Goal: Transaction & Acquisition: Purchase product/service

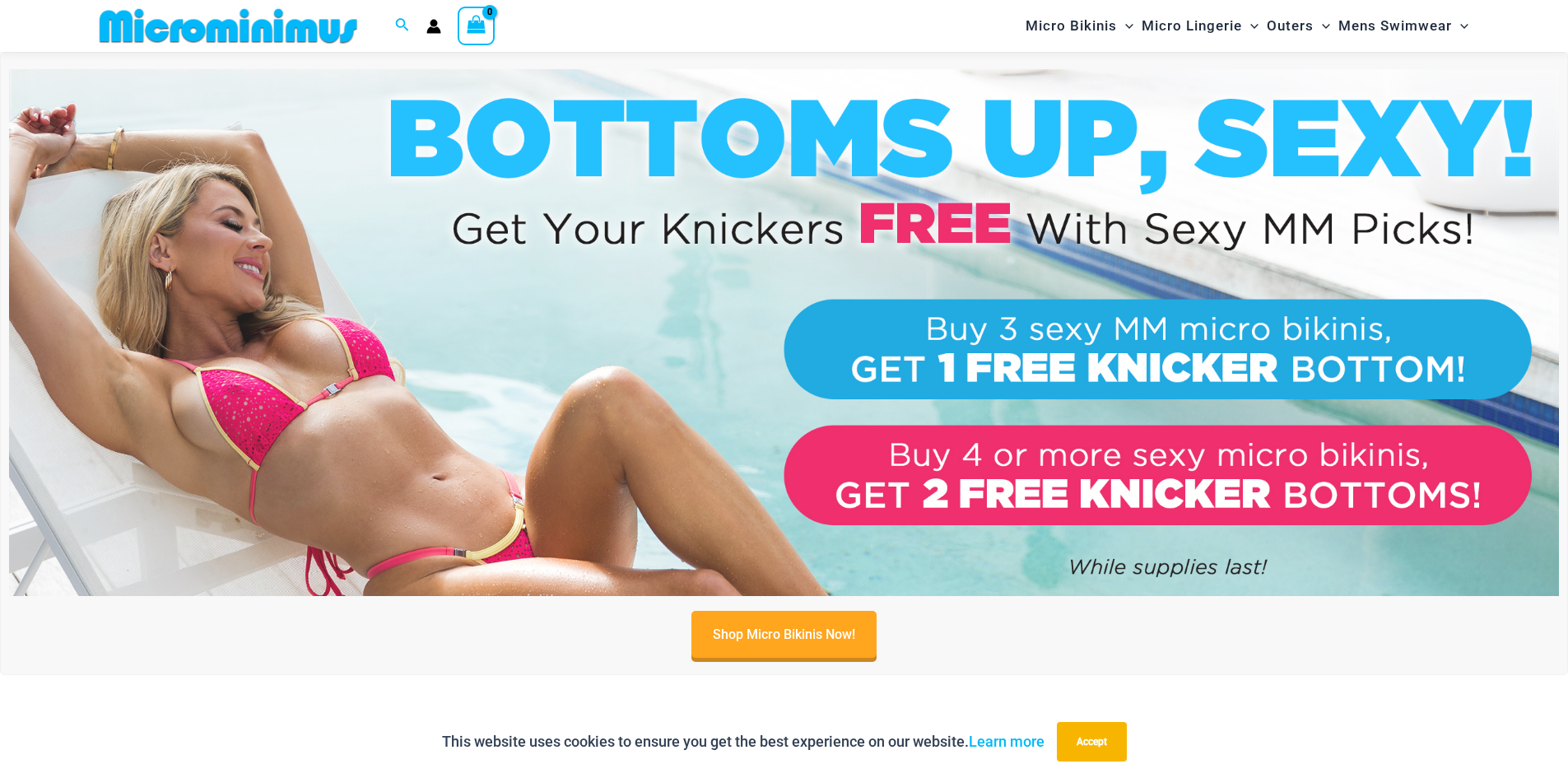
scroll to position [562, 0]
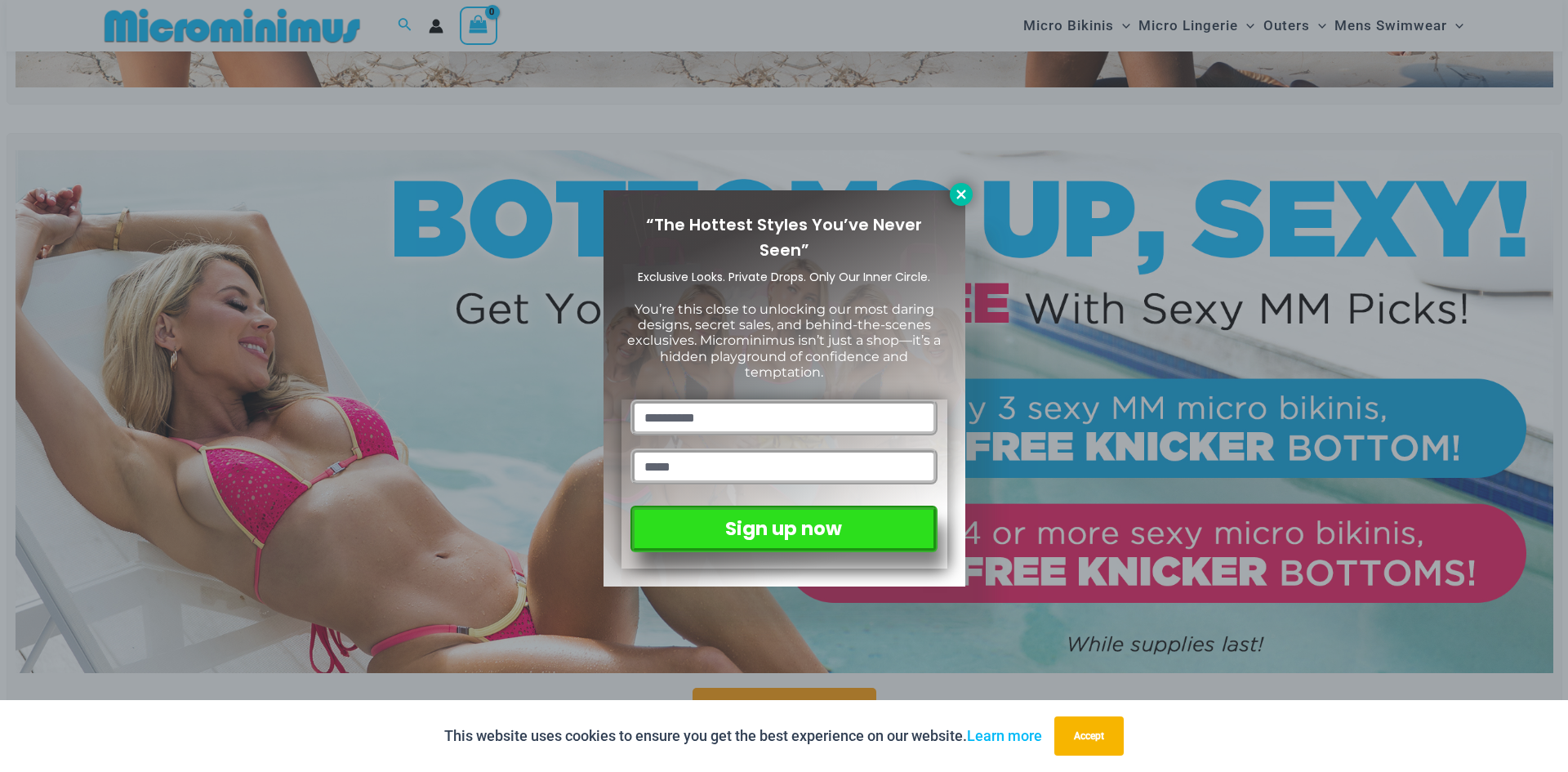
click at [965, 194] on icon at bounding box center [960, 194] width 15 height 15
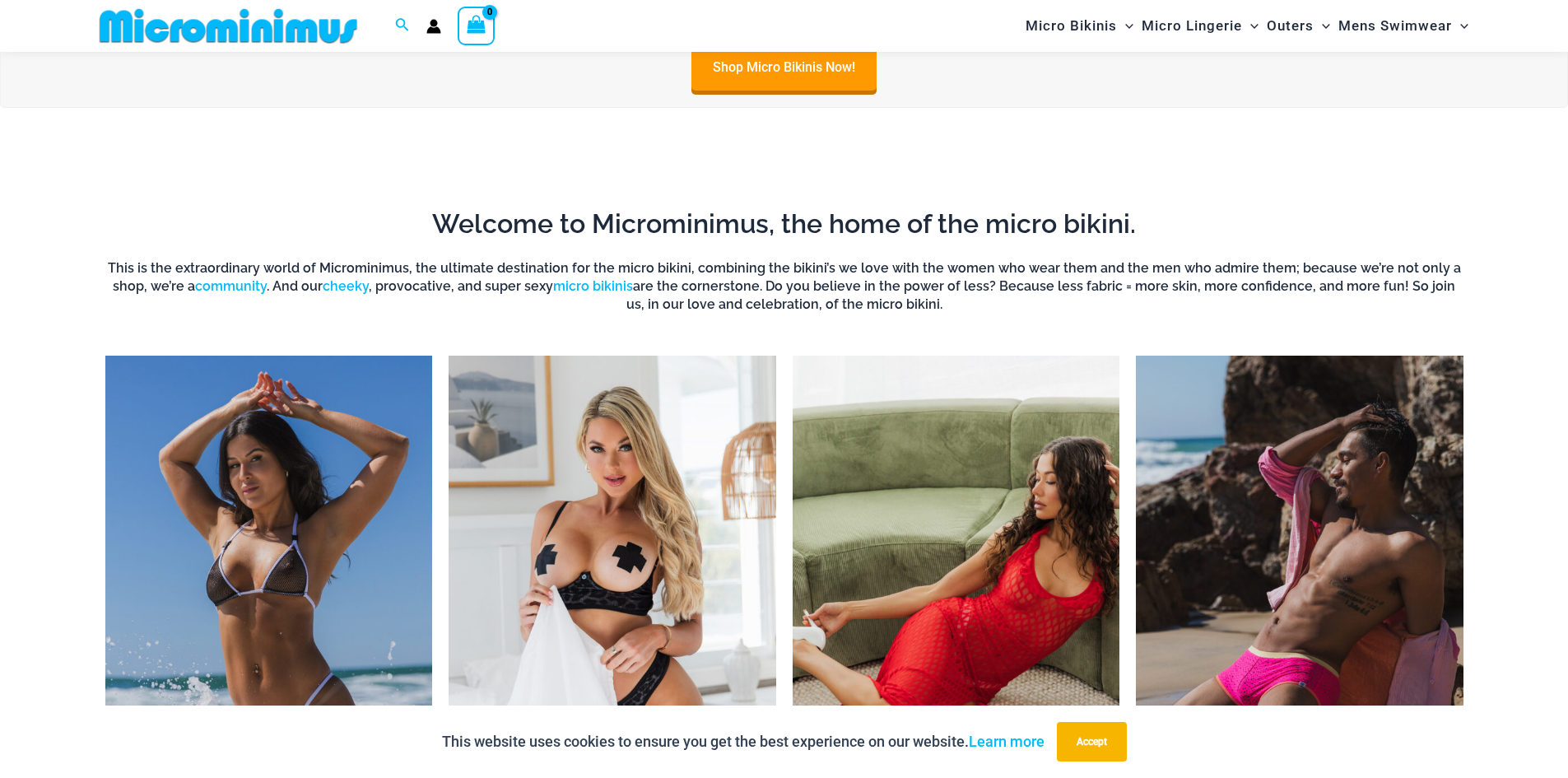
scroll to position [1384, 0]
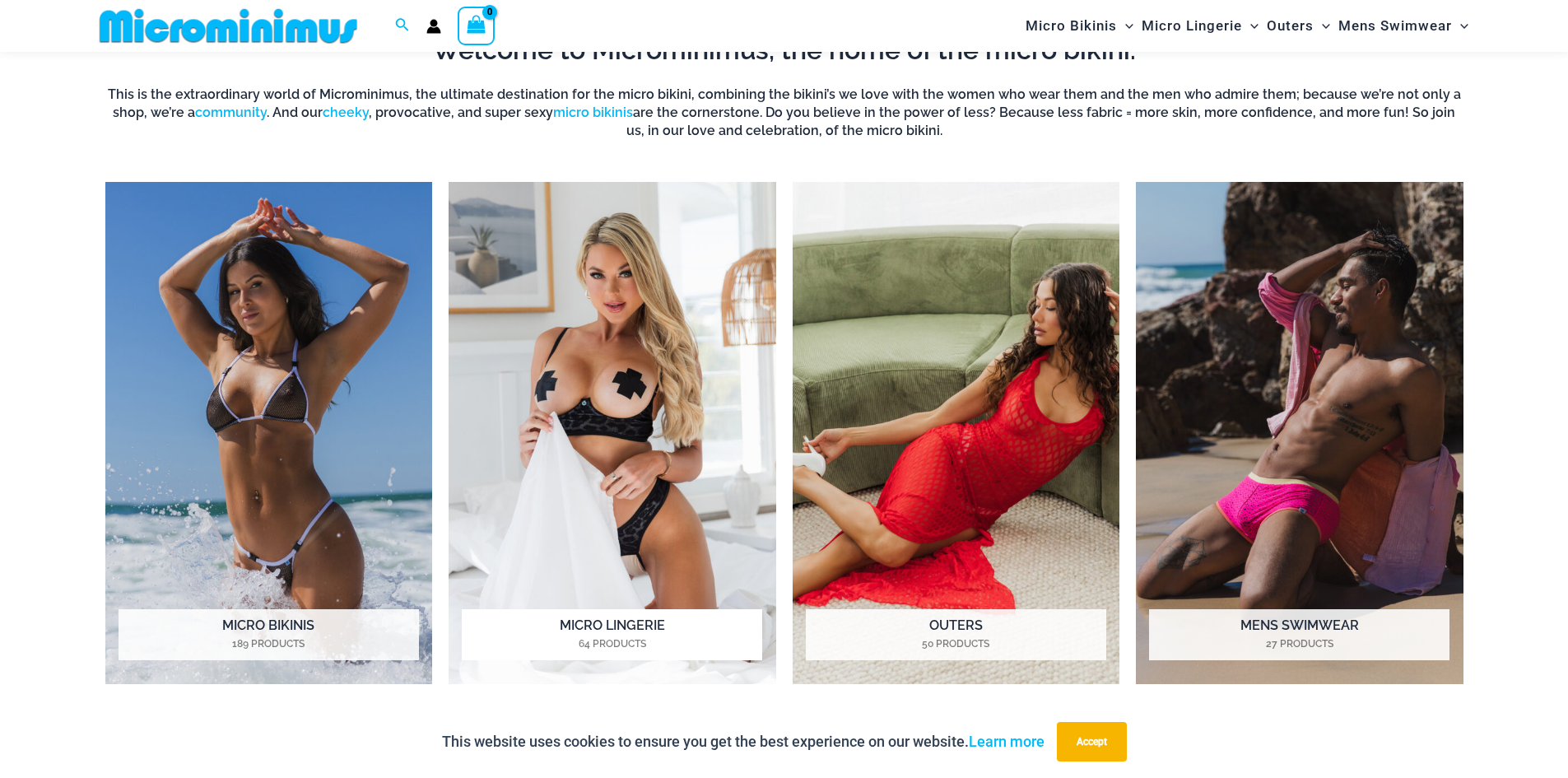
click at [618, 297] on img "Visit product category Micro Lingerie" at bounding box center [612, 434] width 328 height 503
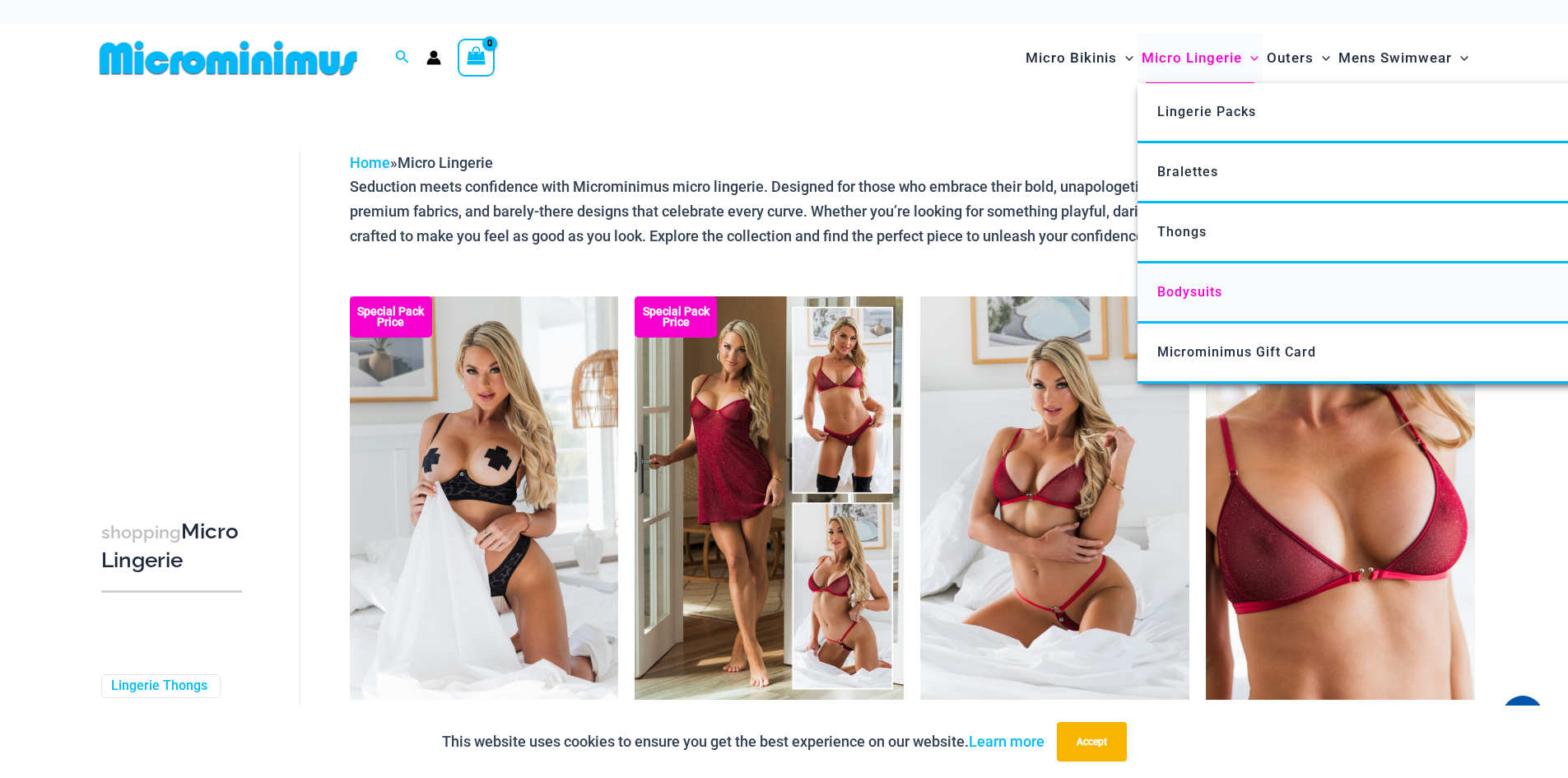
click at [1204, 291] on span "Bodysuits" at bounding box center [1190, 292] width 65 height 16
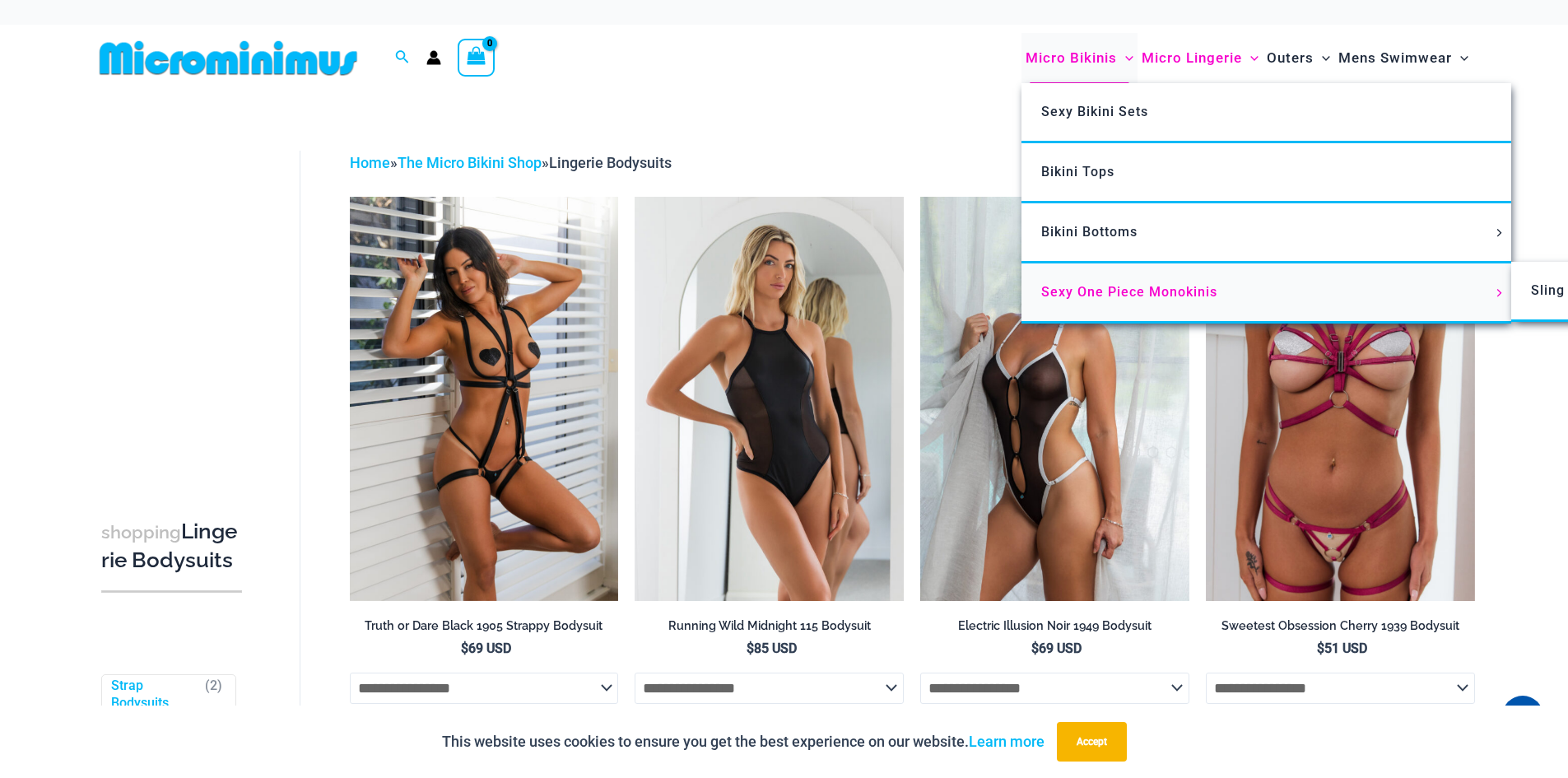
click at [1108, 294] on span "Sexy One Piece Monokinis" at bounding box center [1128, 292] width 176 height 16
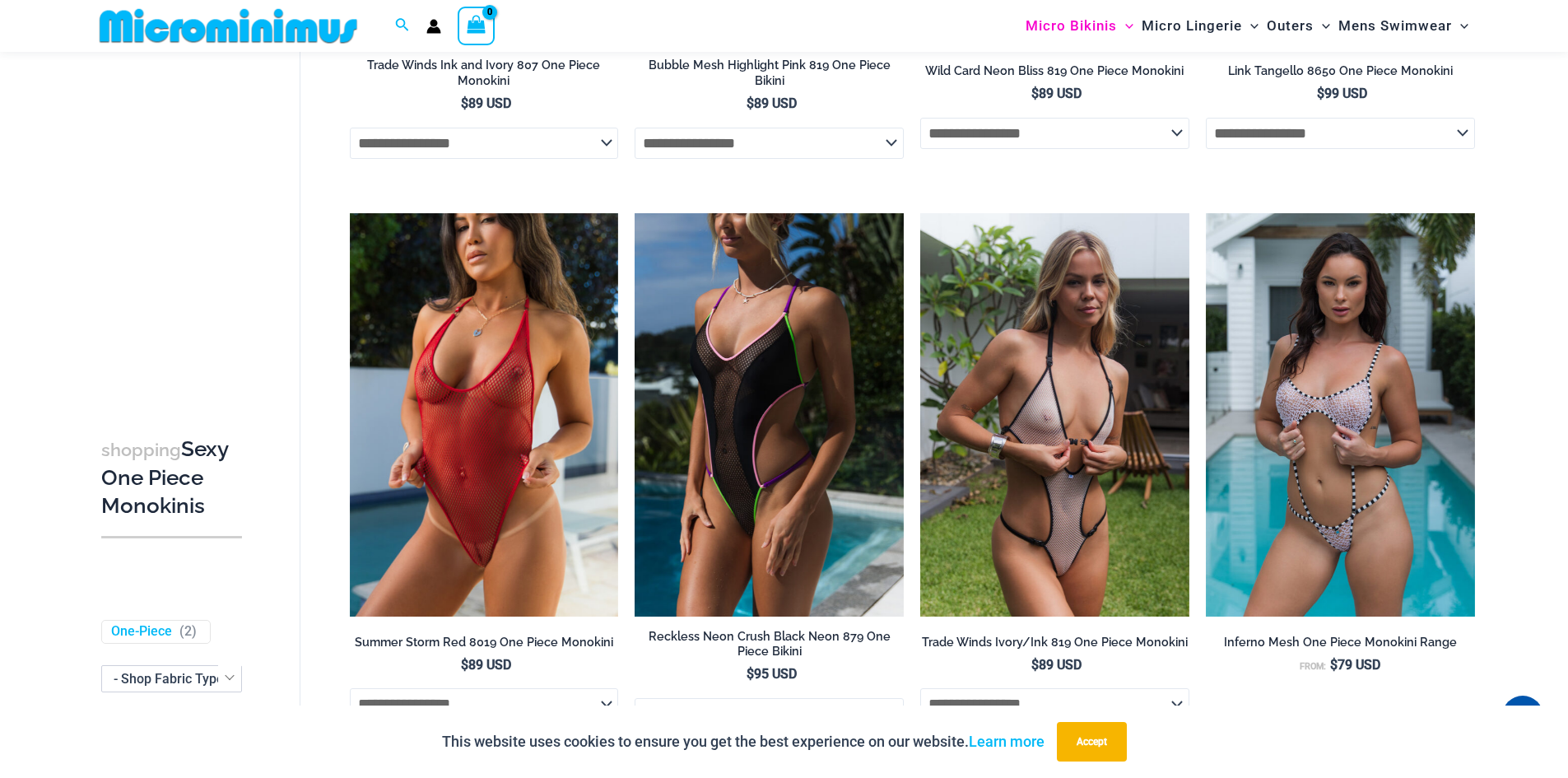
scroll to position [645, 0]
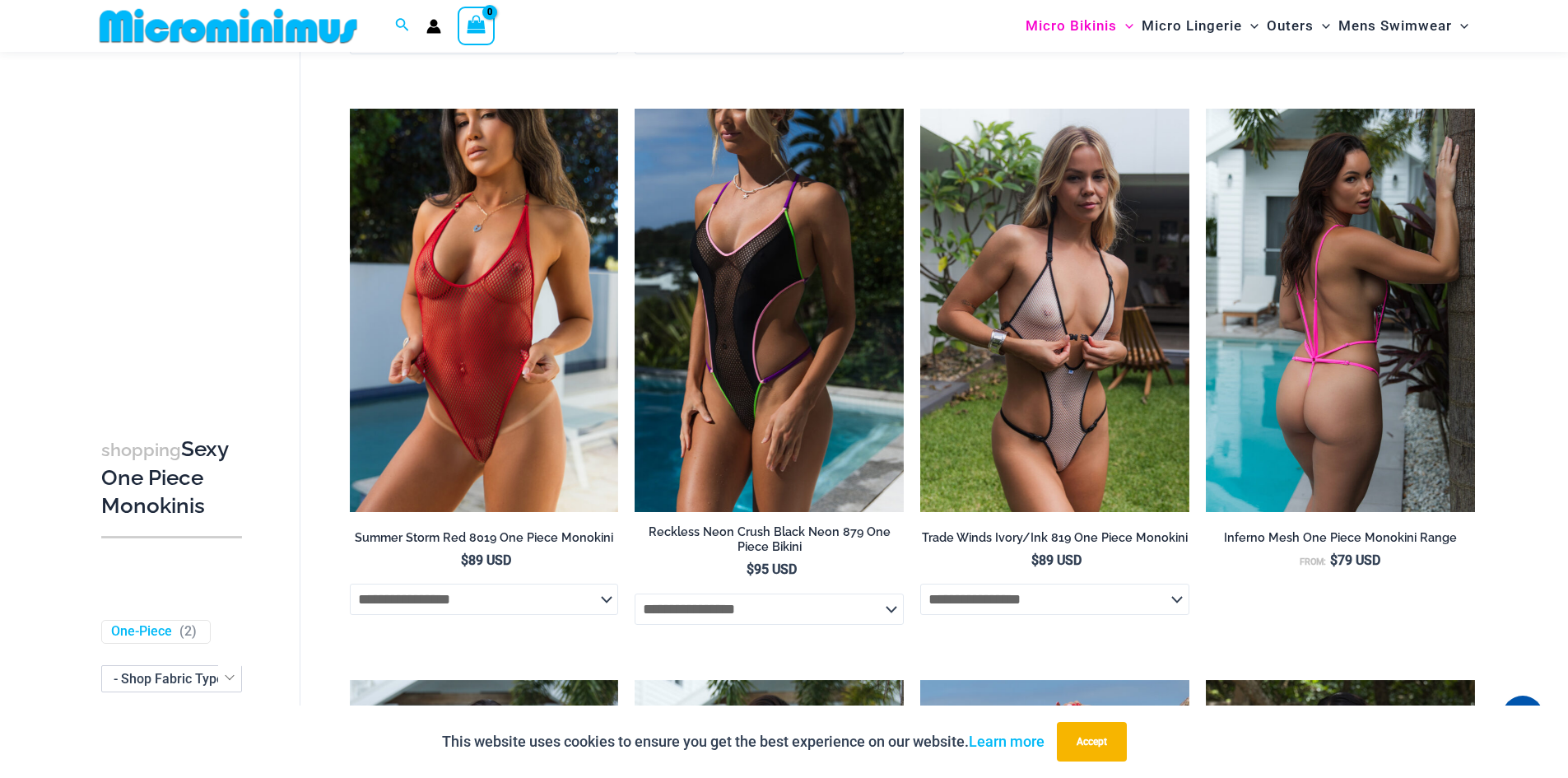
click at [1303, 256] on img at bounding box center [1339, 310] width 269 height 403
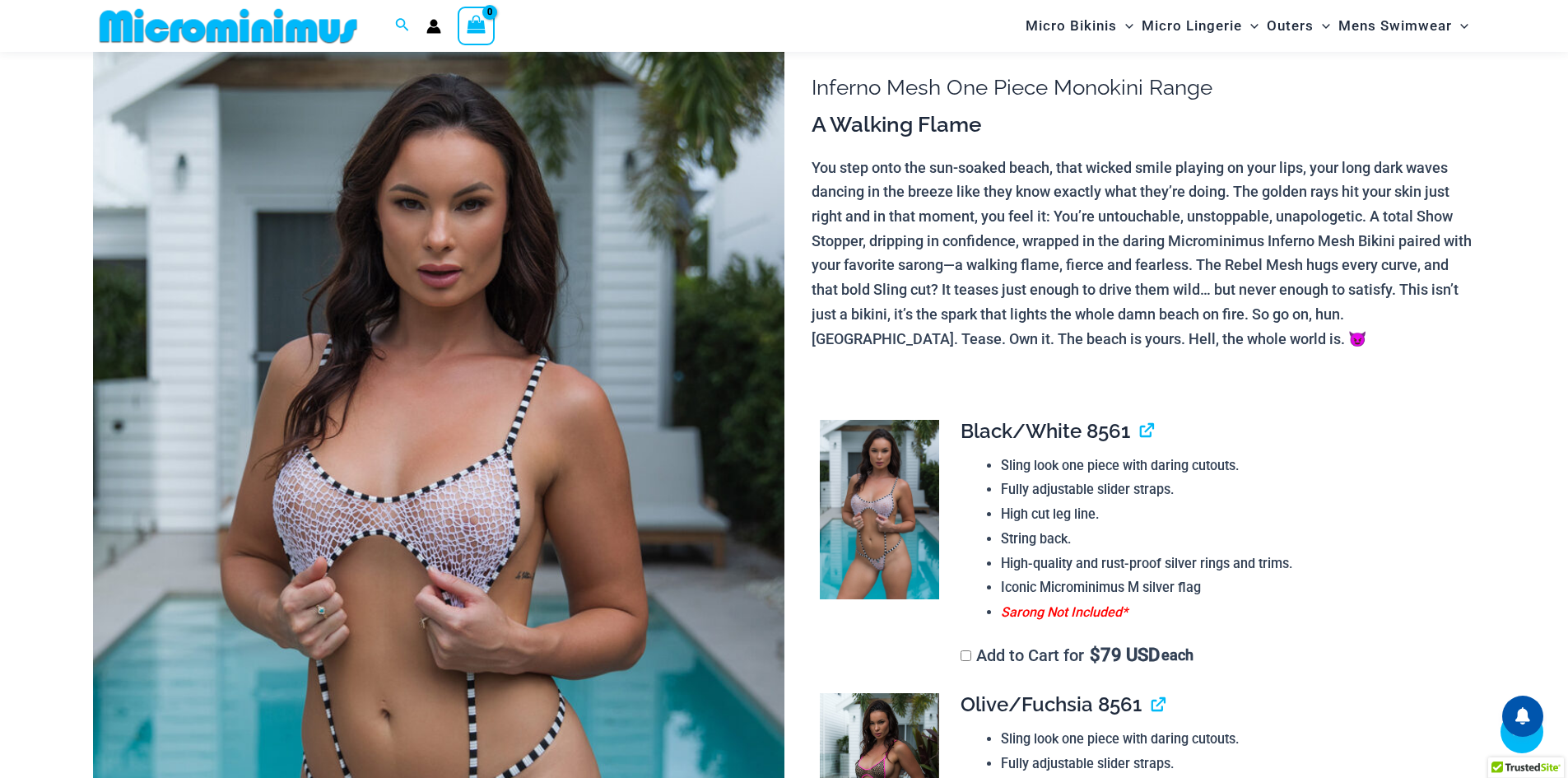
scroll to position [322, 0]
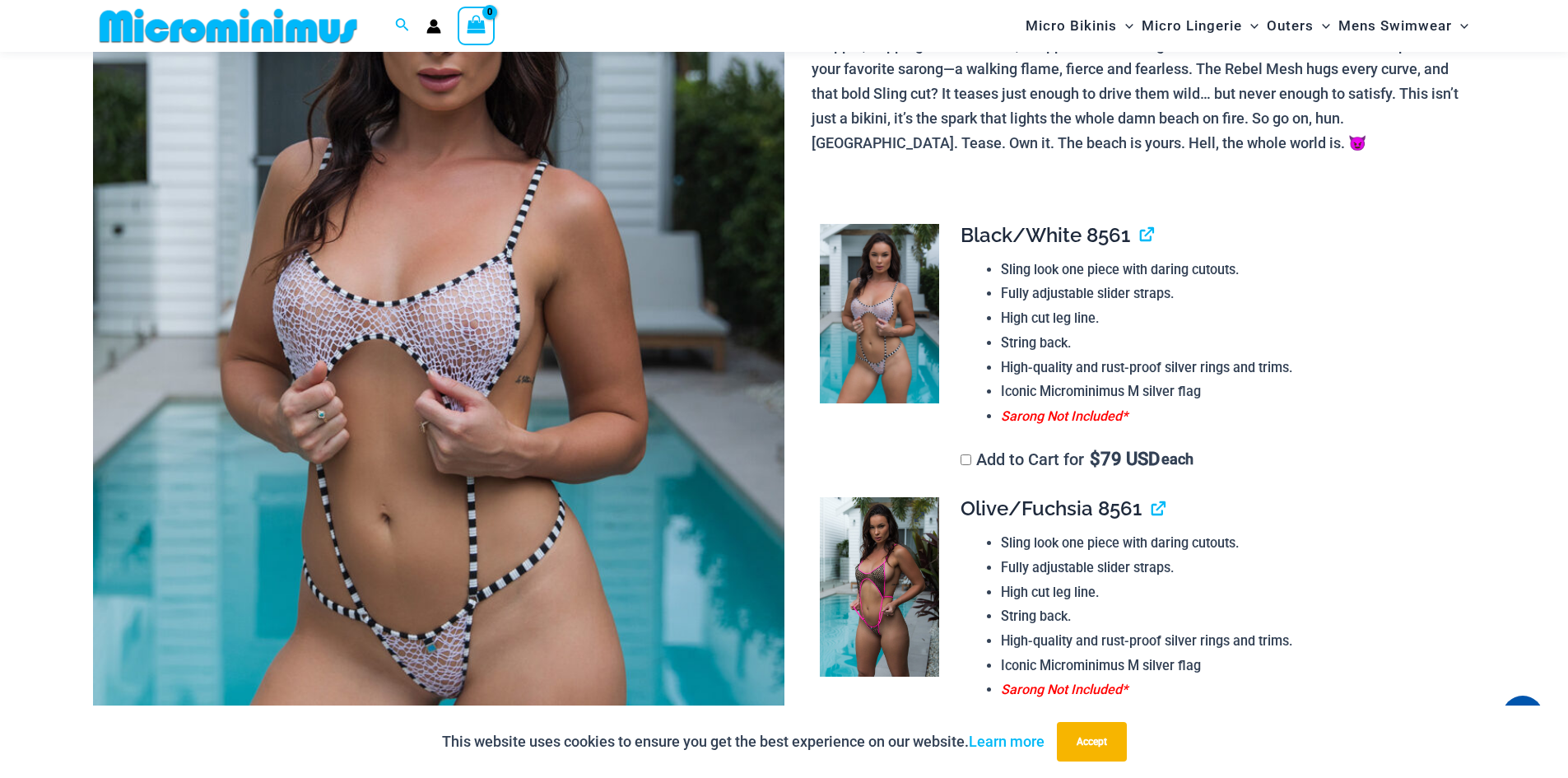
click at [882, 559] on img at bounding box center [879, 586] width 119 height 180
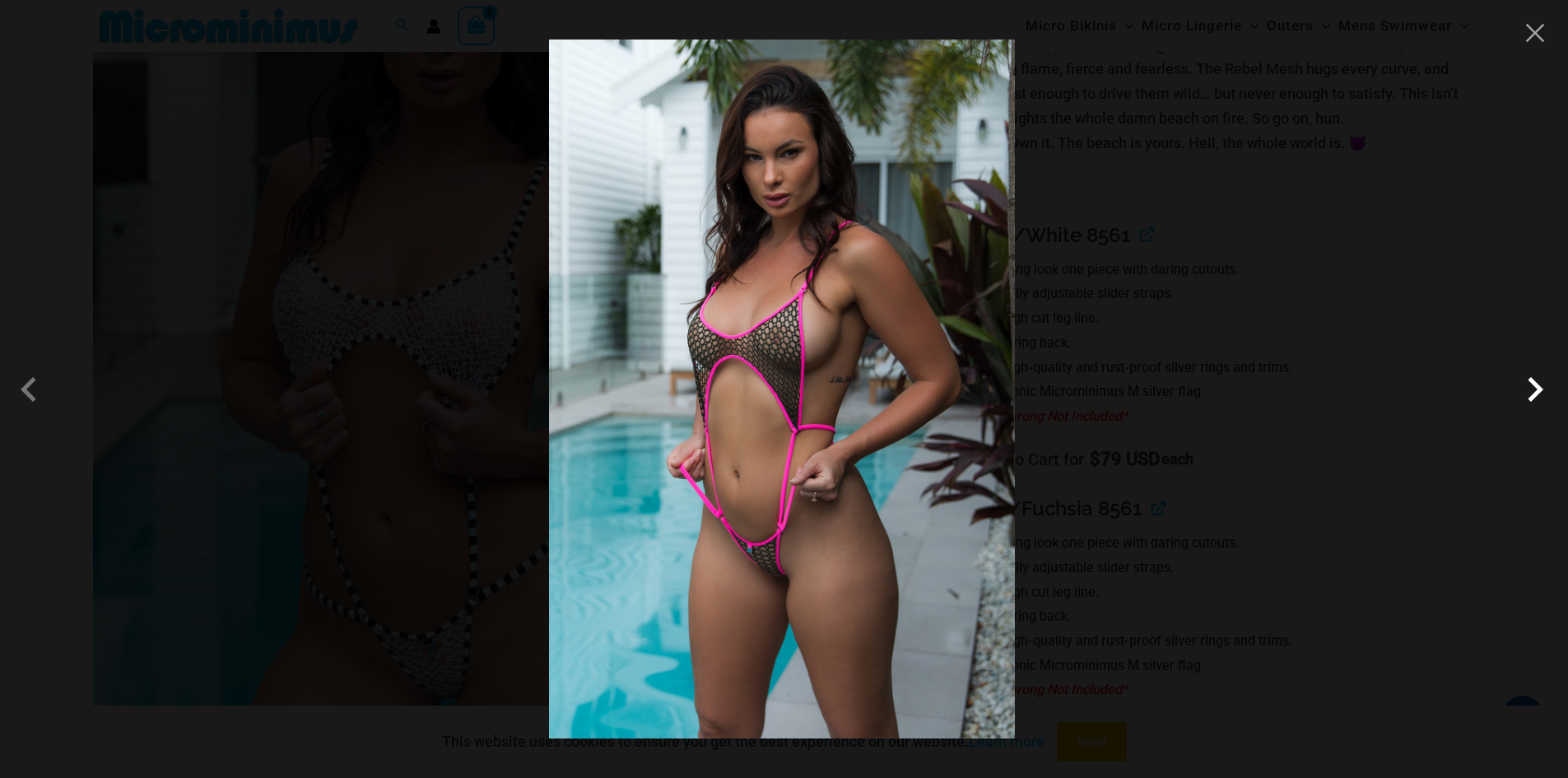
click at [1537, 384] on span at bounding box center [1535, 389] width 49 height 49
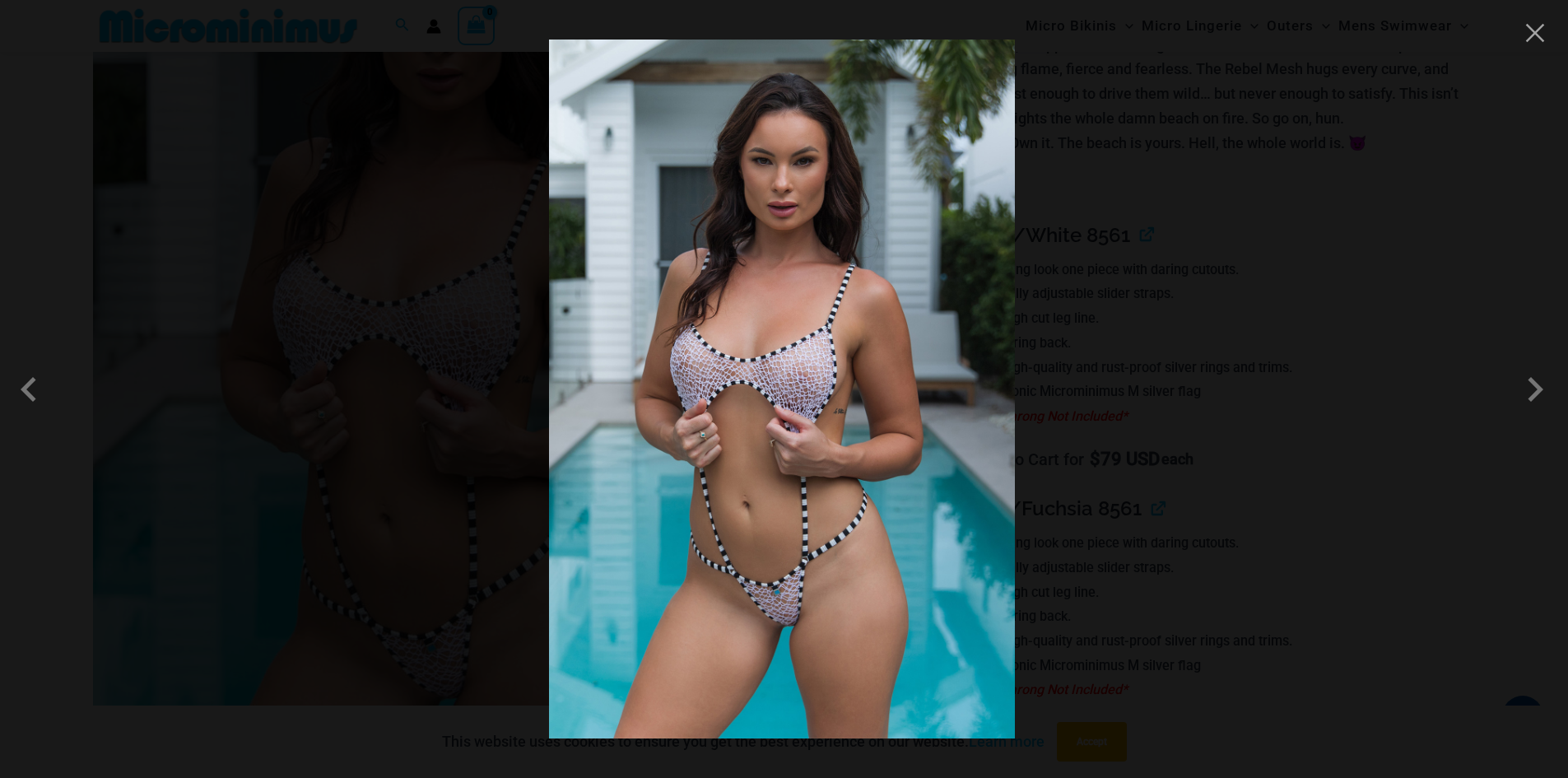
click at [893, 443] on img at bounding box center [782, 389] width 466 height 699
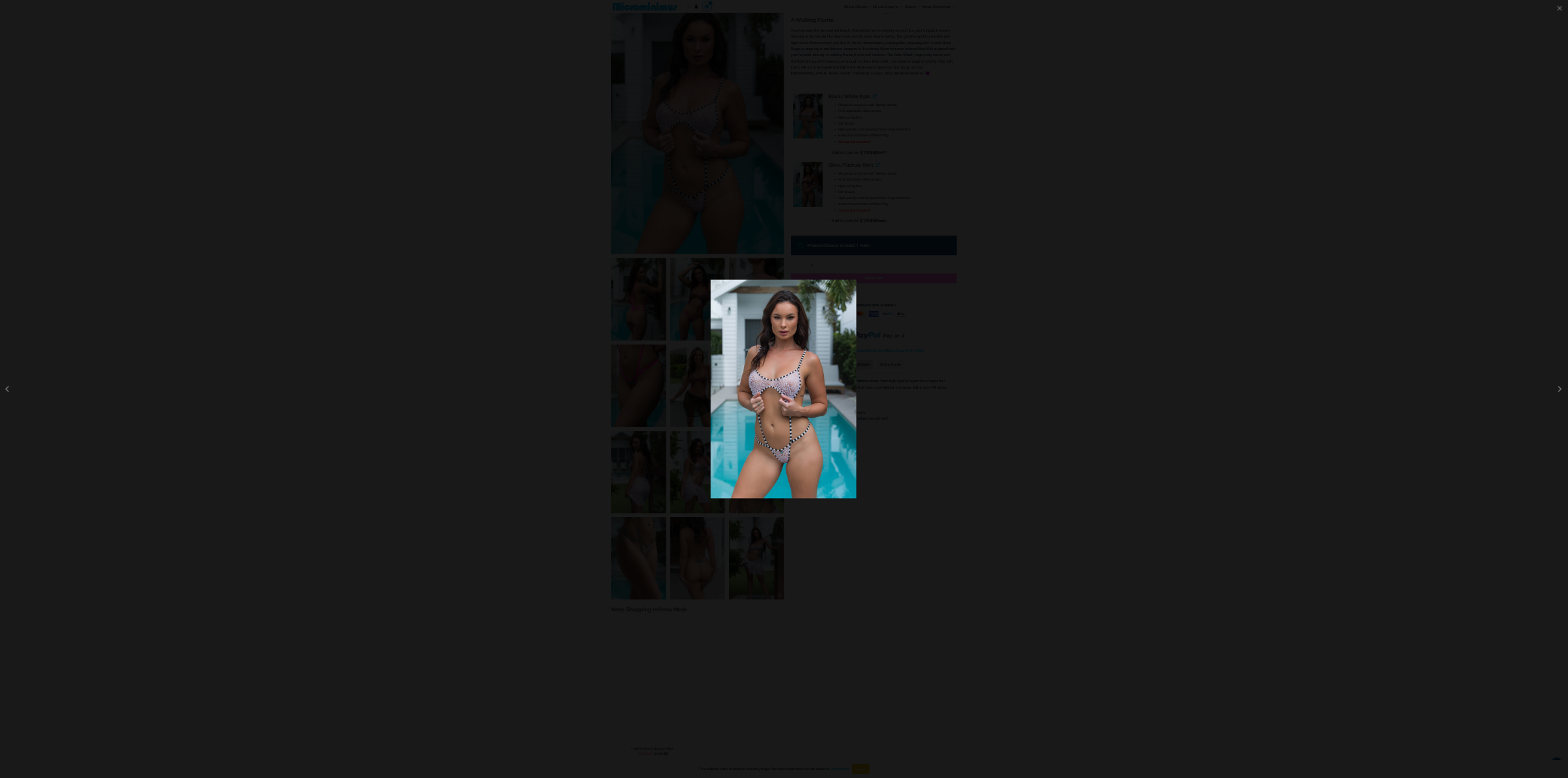
scroll to position [137, 0]
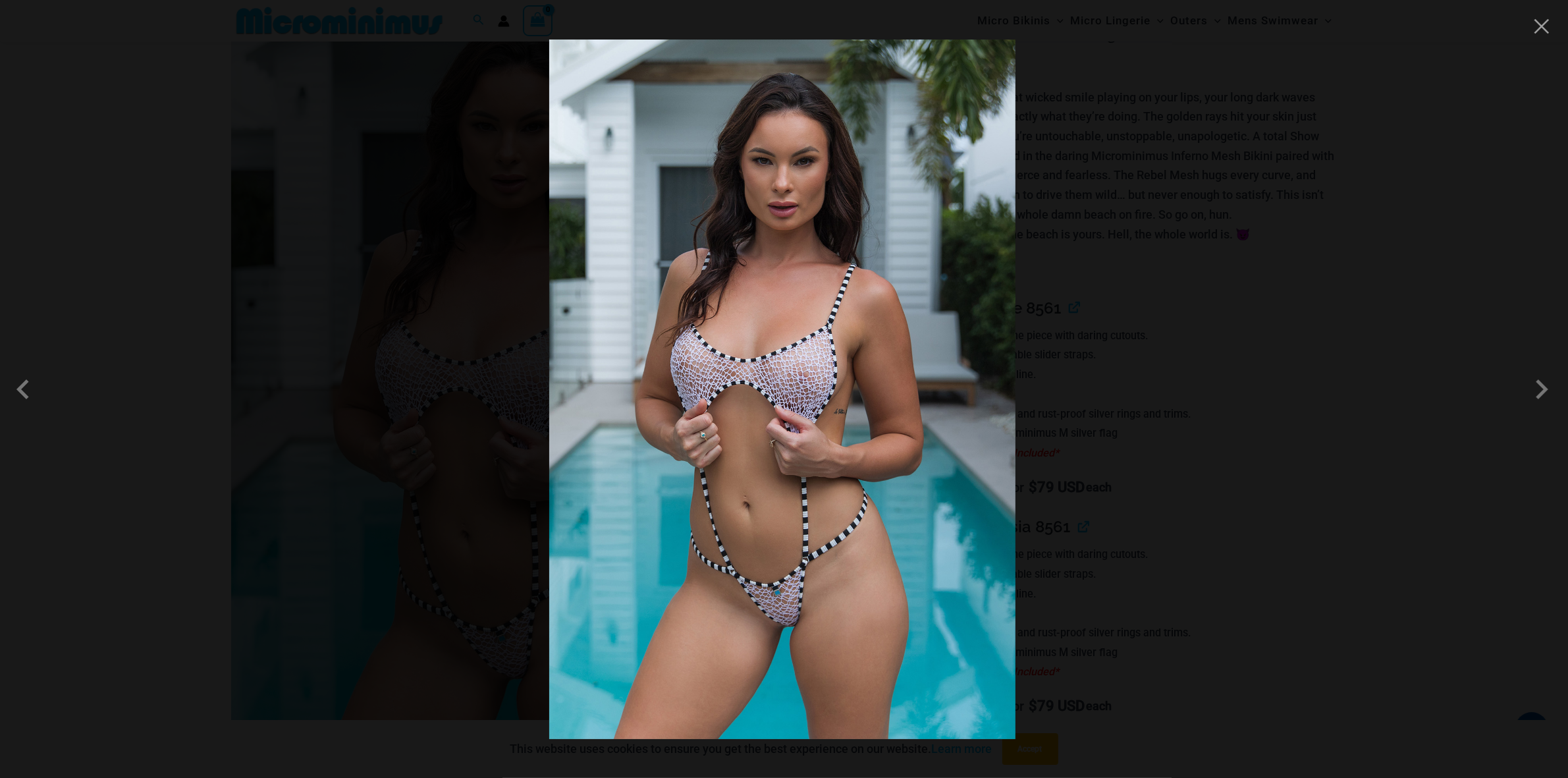
click at [1219, 179] on div at bounding box center [784, 389] width 1568 height 778
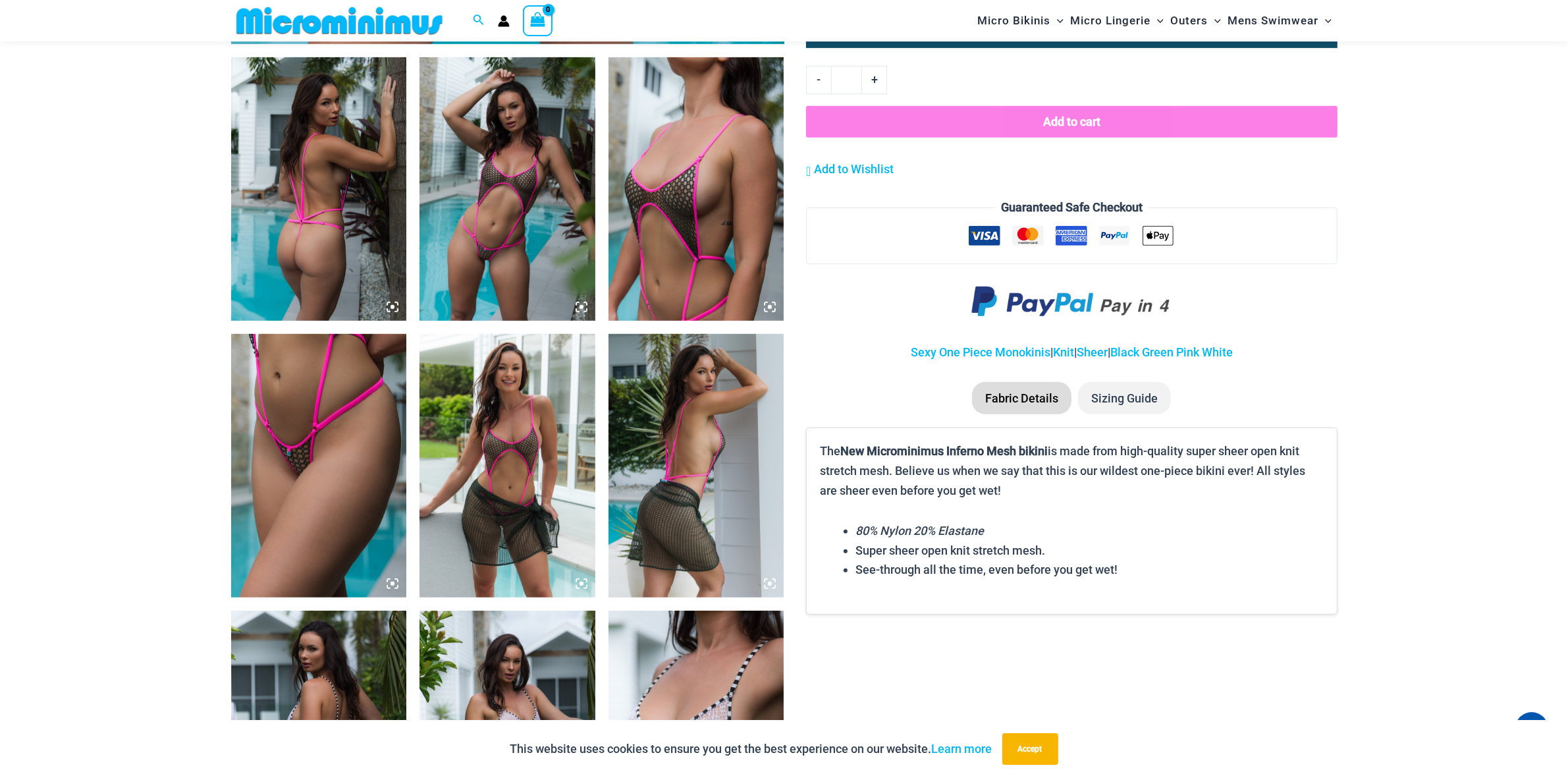
scroll to position [878, 0]
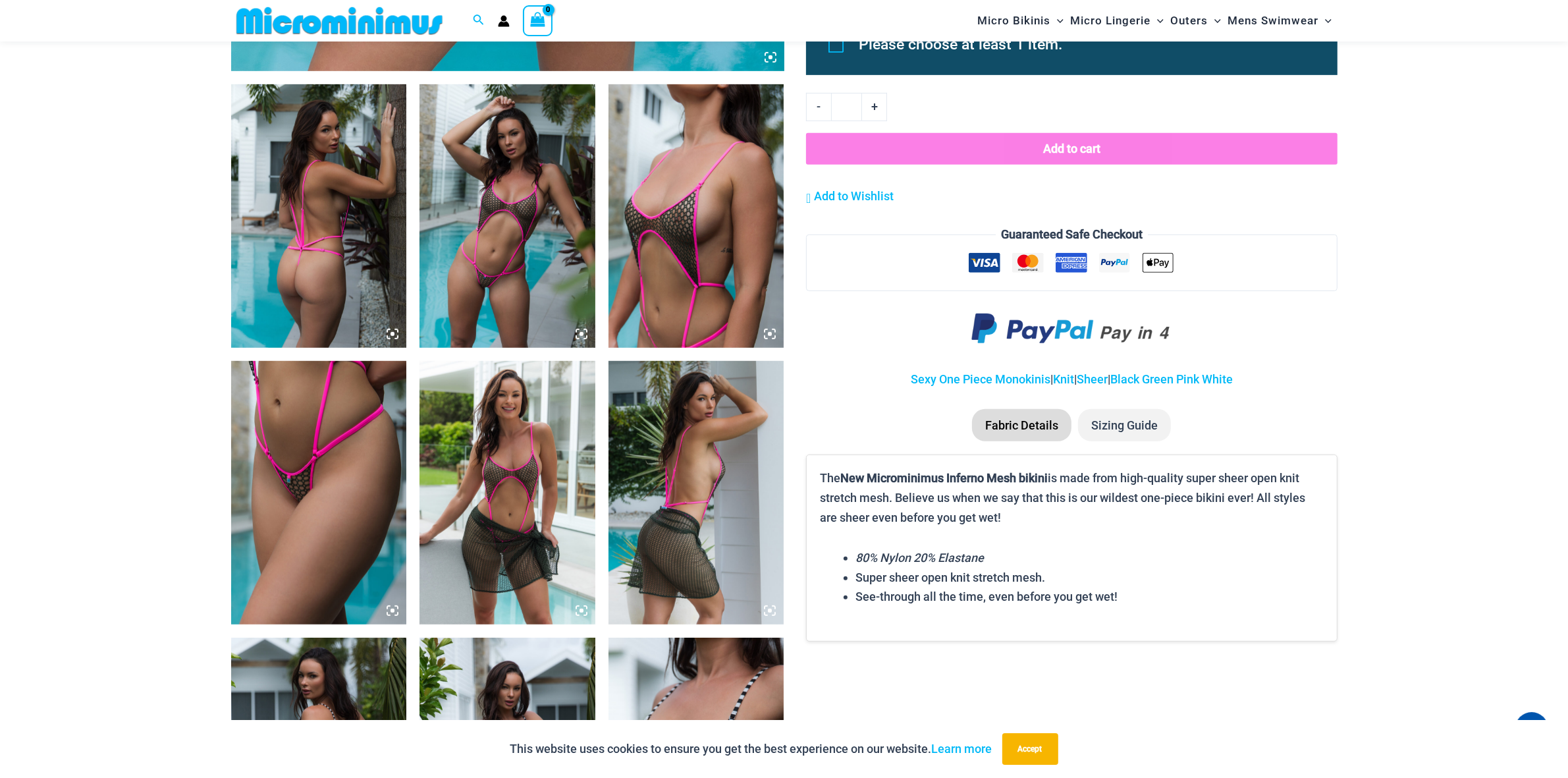
click at [533, 203] on img at bounding box center [507, 216] width 176 height 264
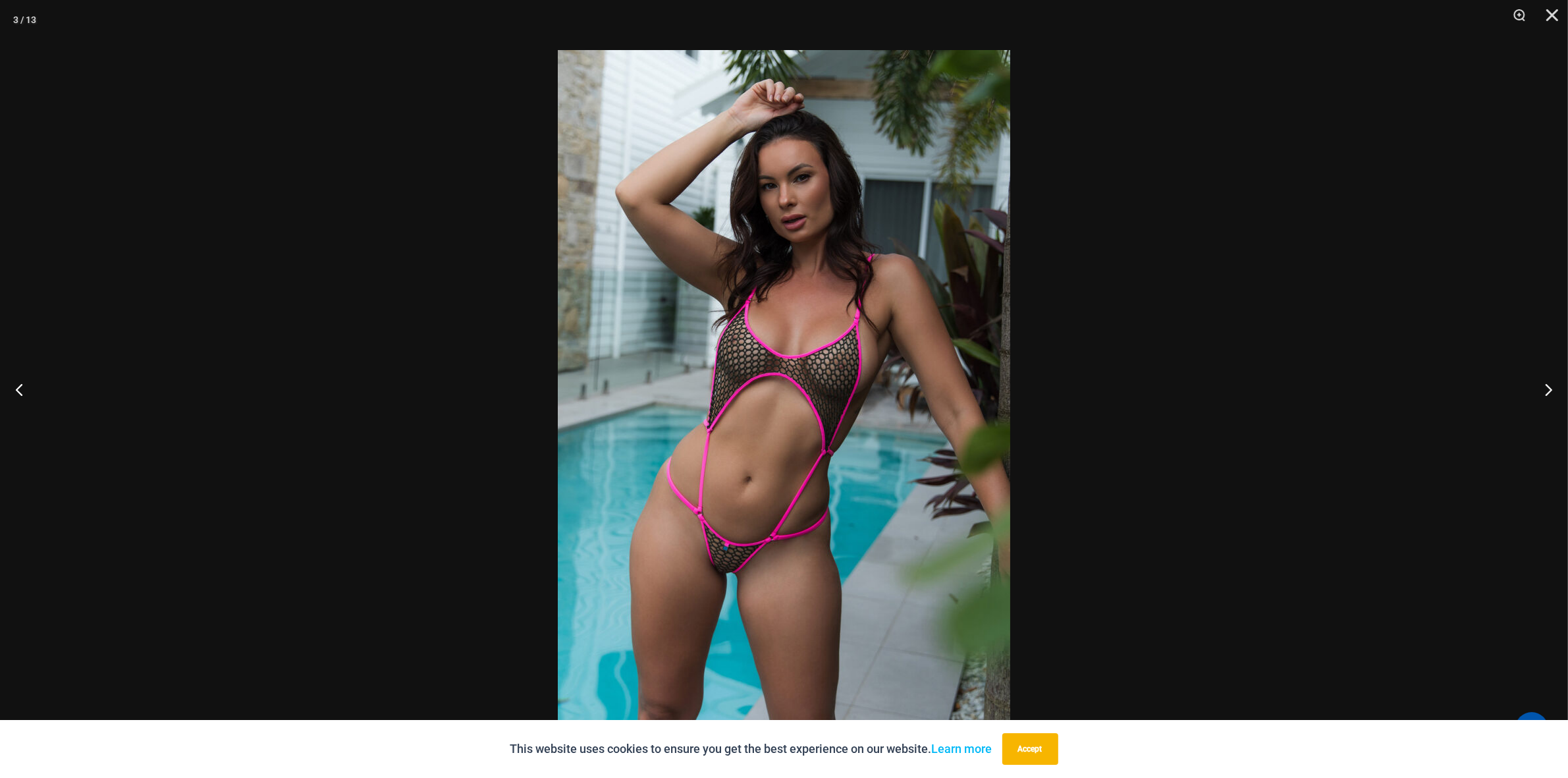
click at [752, 434] on img at bounding box center [784, 389] width 452 height 678
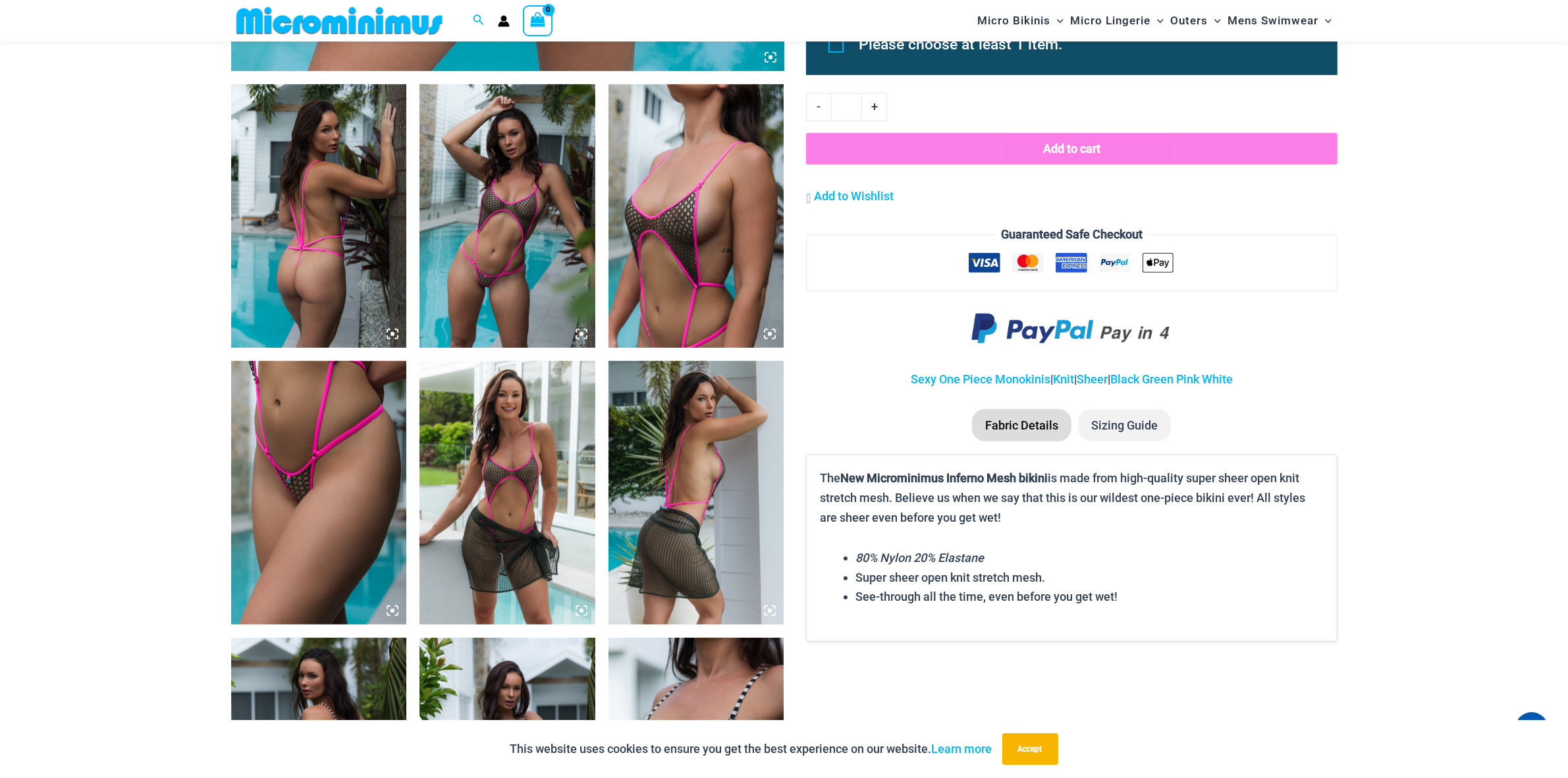
click at [529, 426] on img at bounding box center [507, 493] width 176 height 264
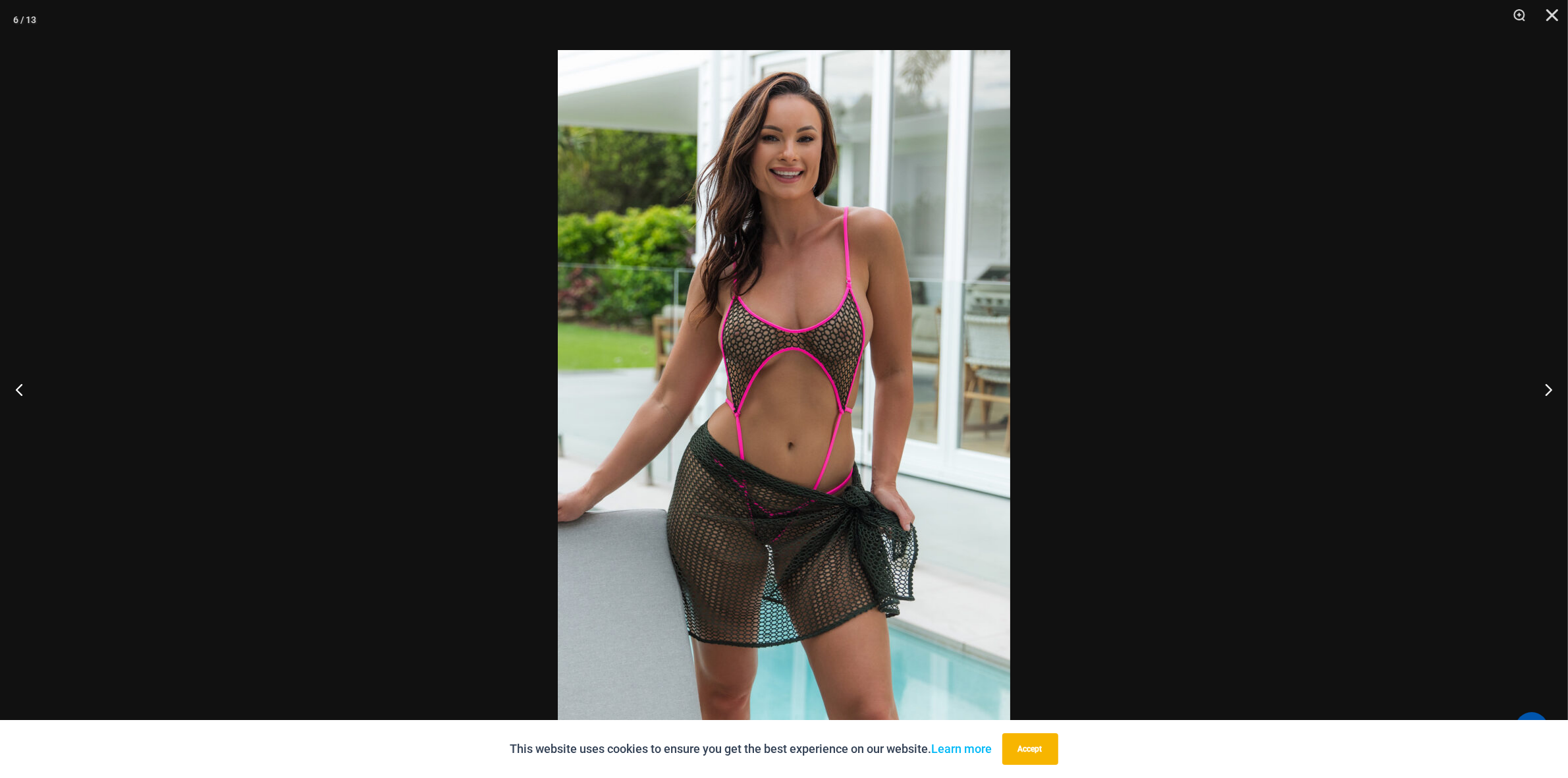
click at [456, 336] on div at bounding box center [784, 389] width 1568 height 778
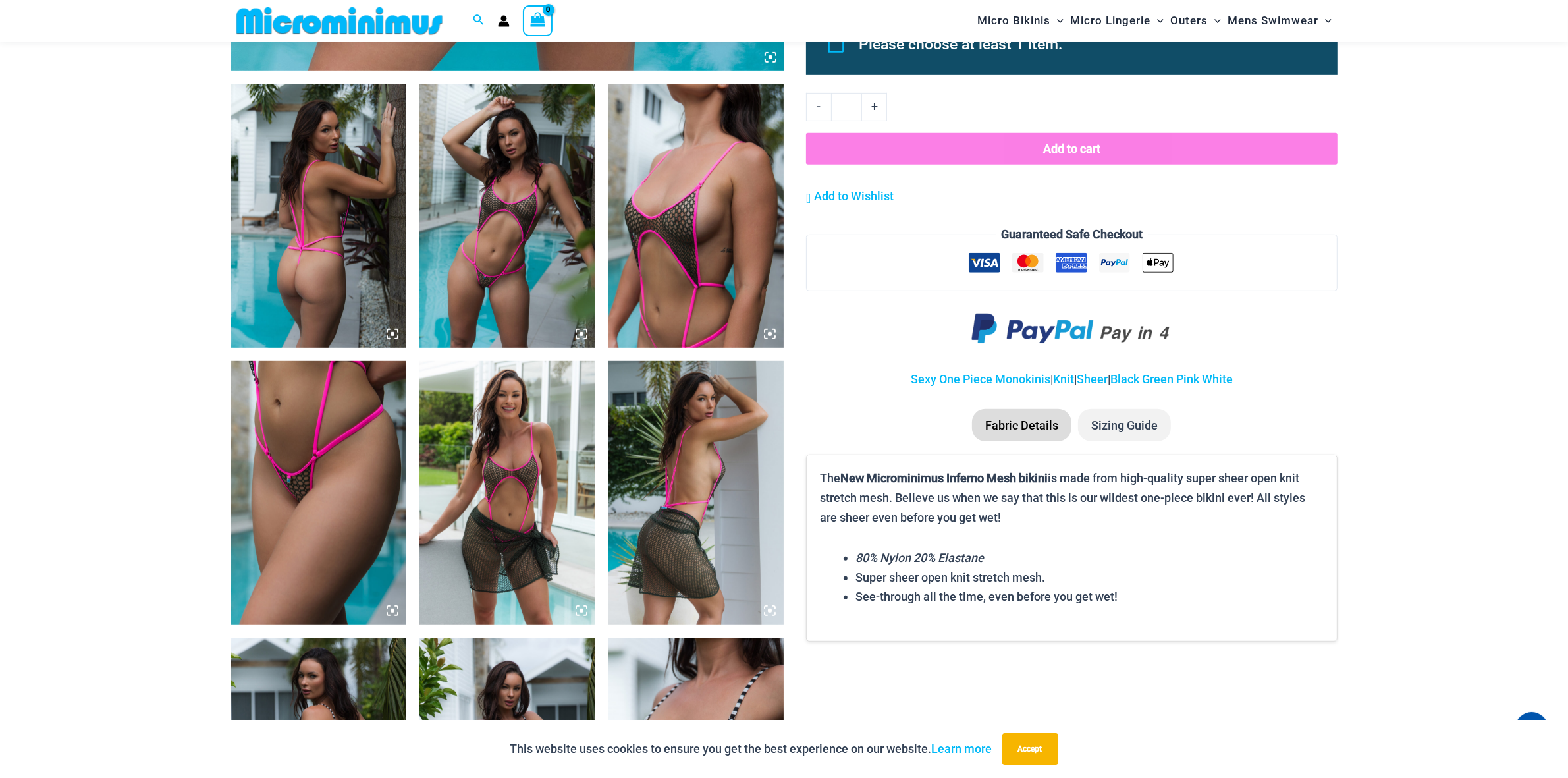
click at [553, 216] on img at bounding box center [507, 216] width 176 height 264
